Goal: Check status

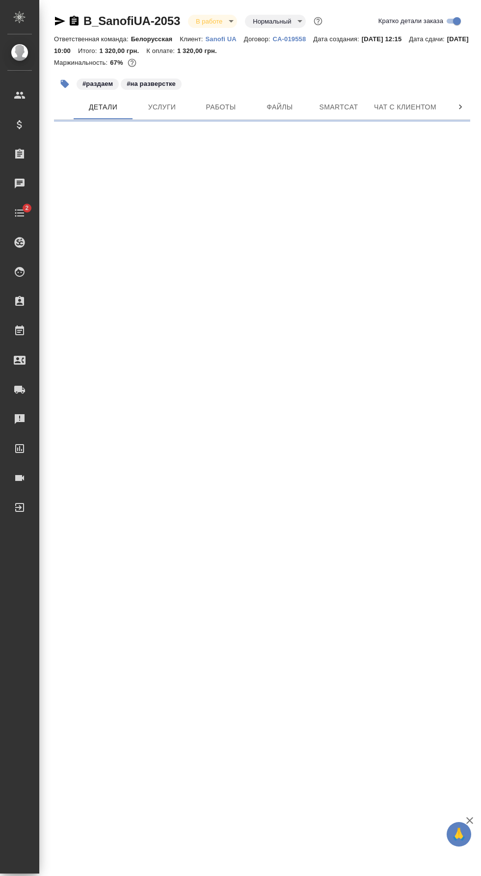
select select "RU"
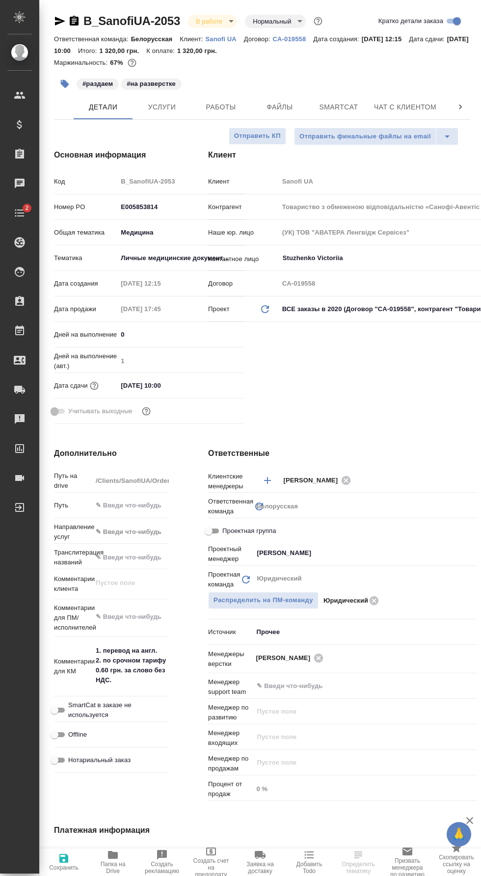
type textarea "x"
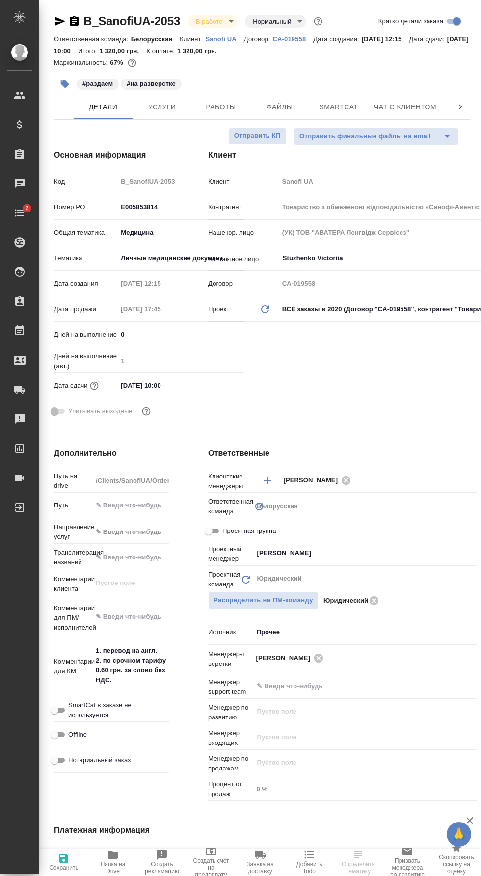
type textarea "x"
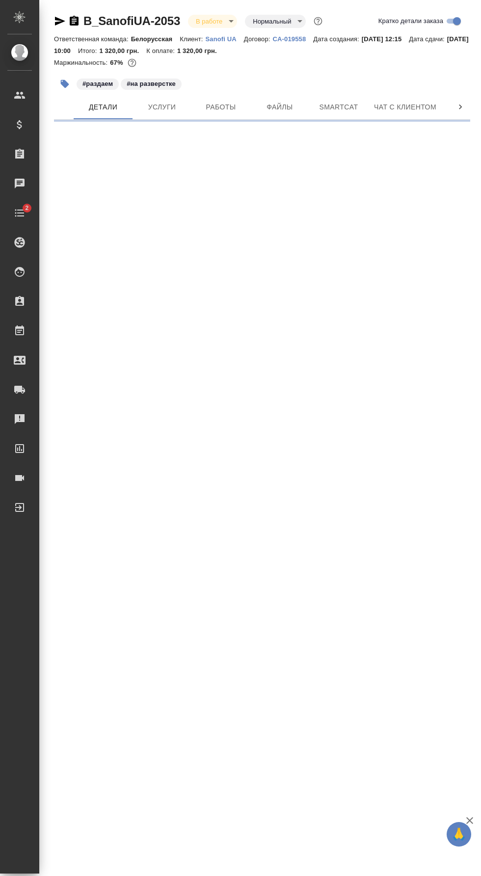
select select "RU"
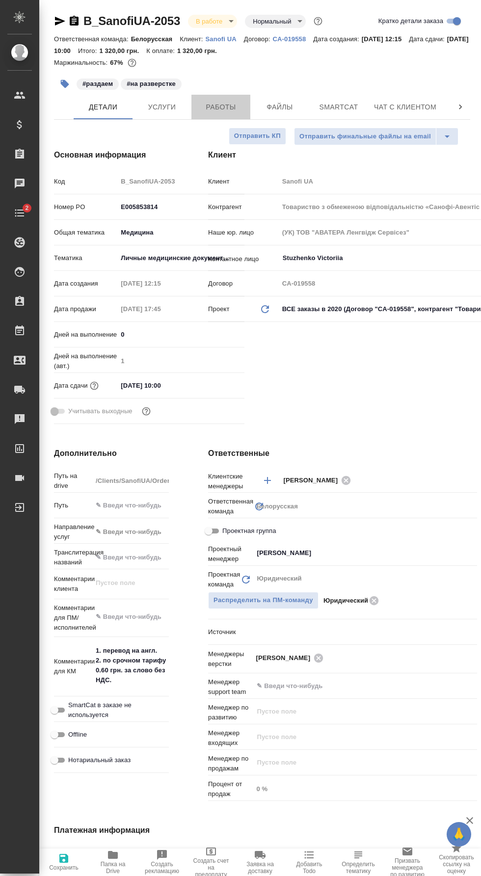
click at [238, 109] on span "Работы" at bounding box center [220, 107] width 47 height 12
type textarea "x"
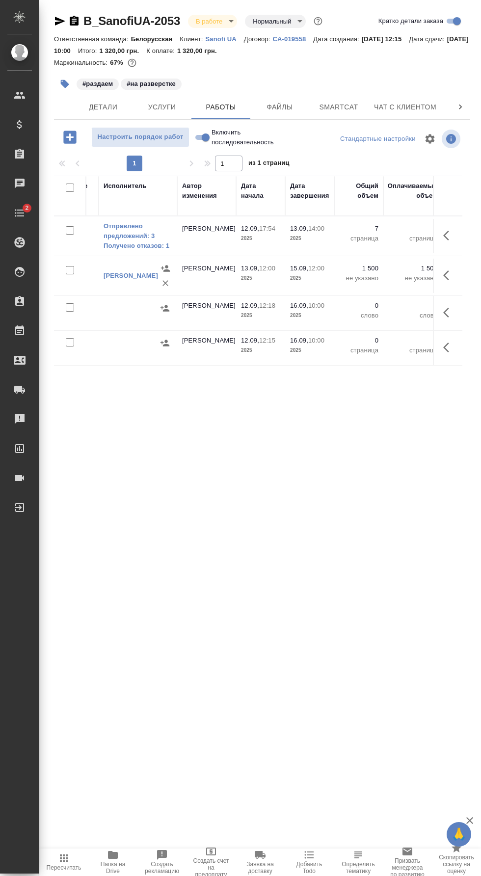
scroll to position [0, 49]
click at [424, 107] on icon "button" at bounding box center [430, 107] width 12 height 12
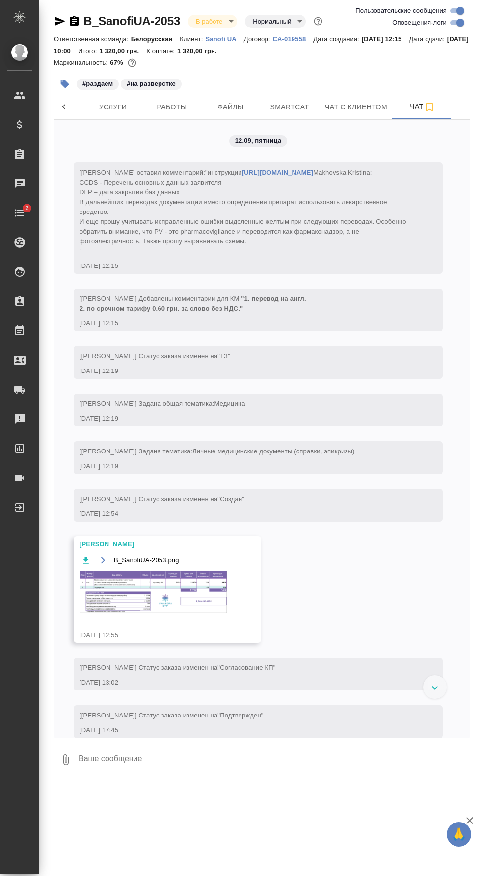
click at [188, 613] on img at bounding box center [153, 592] width 147 height 42
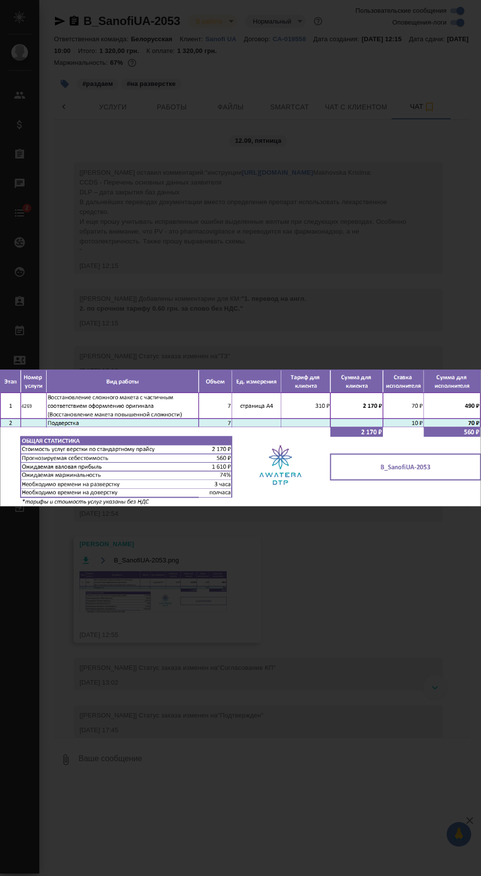
click at [412, 560] on div "B_SanofiUA-2053.png 1 of 1" at bounding box center [240, 438] width 481 height 876
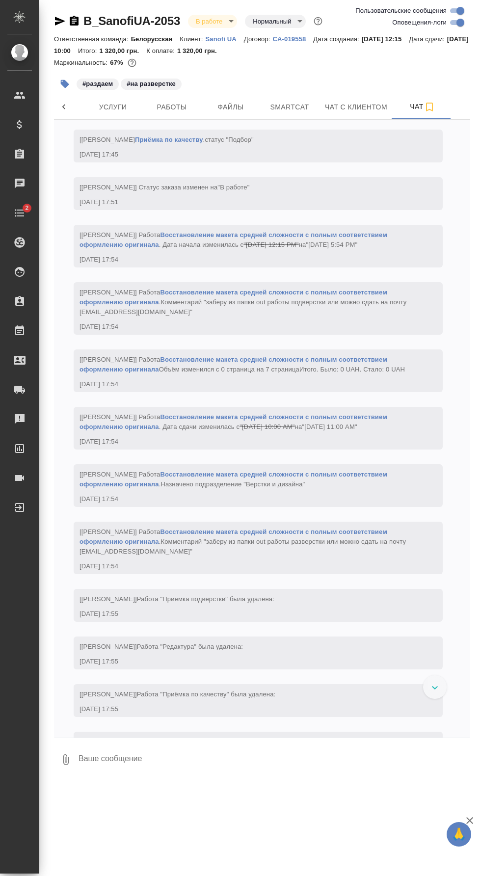
scroll to position [1536, 0]
